Goal: Find specific page/section: Find specific page/section

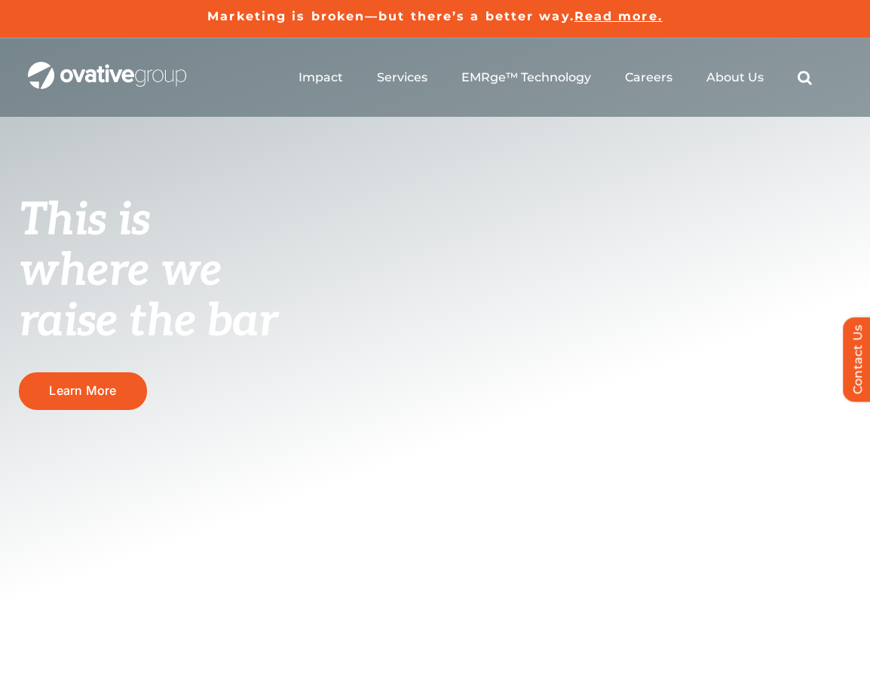
click at [735, 69] on ul "Impact Expert Insights Case Studies Awards & Press Services Media Measurement C…" at bounding box center [555, 78] width 513 height 48
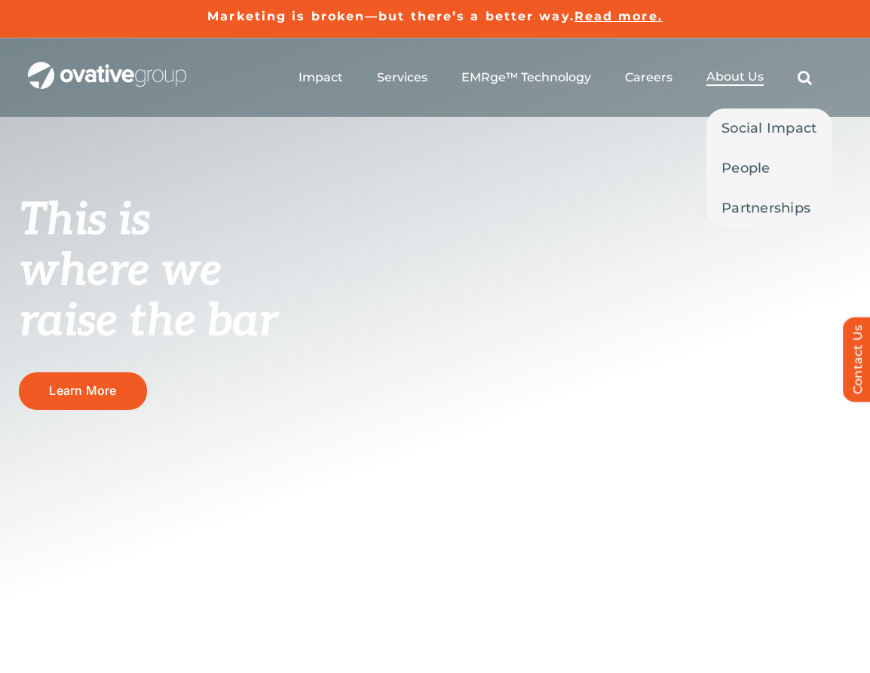
click at [735, 80] on span "About Us" at bounding box center [734, 76] width 57 height 15
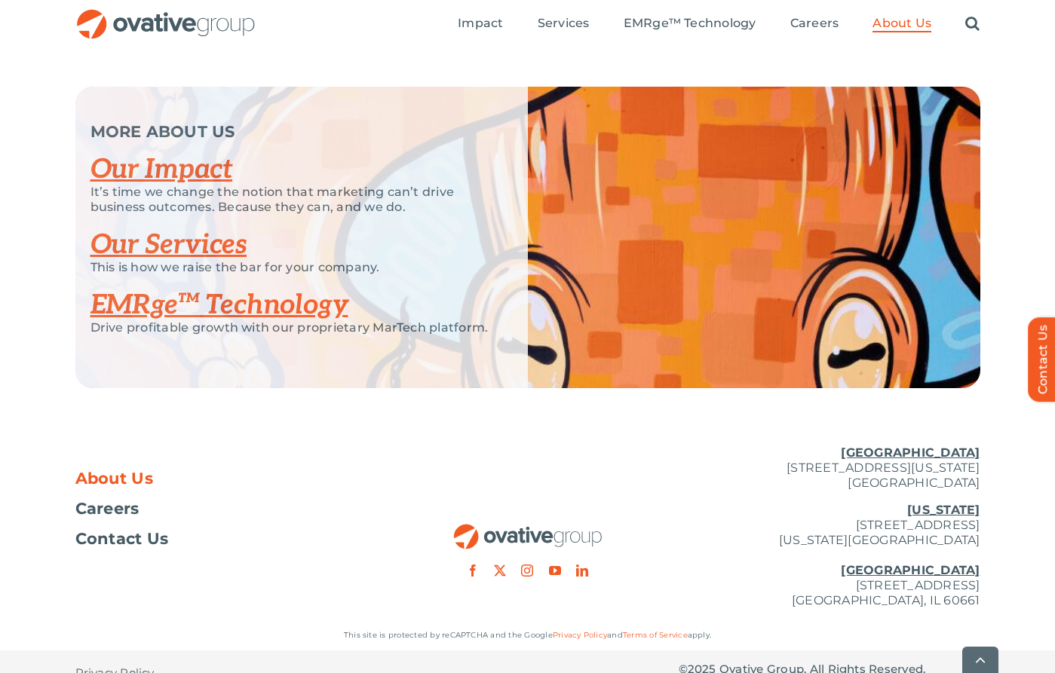
scroll to position [3206, 0]
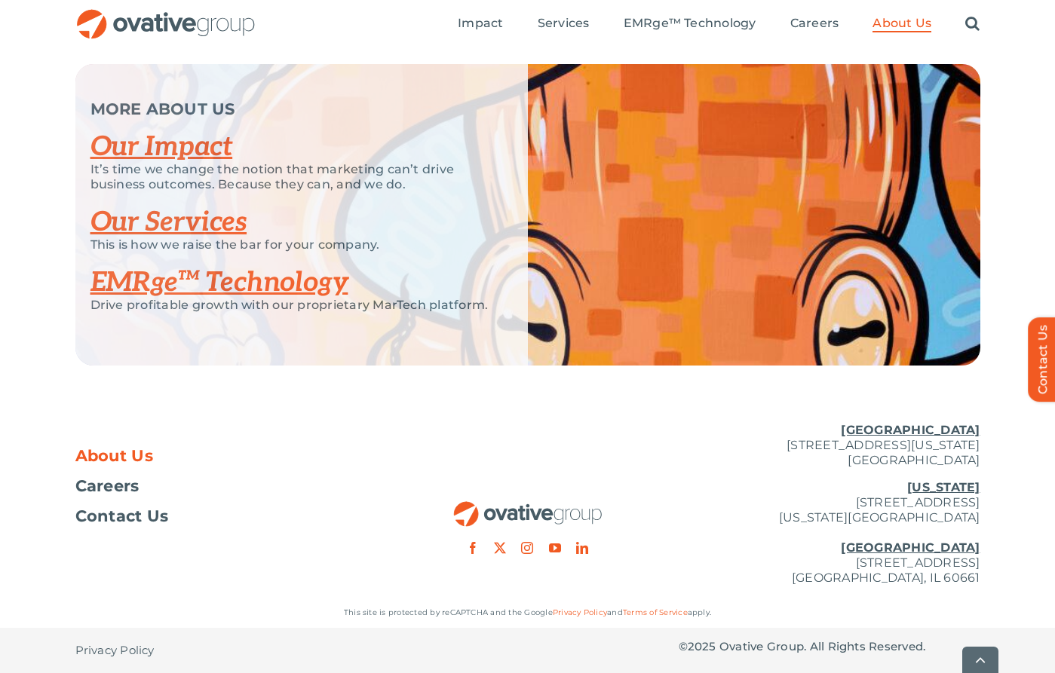
click at [472, 540] on div at bounding box center [527, 548] width 317 height 27
click at [477, 548] on link "facebook" at bounding box center [473, 548] width 12 height 12
